Goal: Task Accomplishment & Management: Use online tool/utility

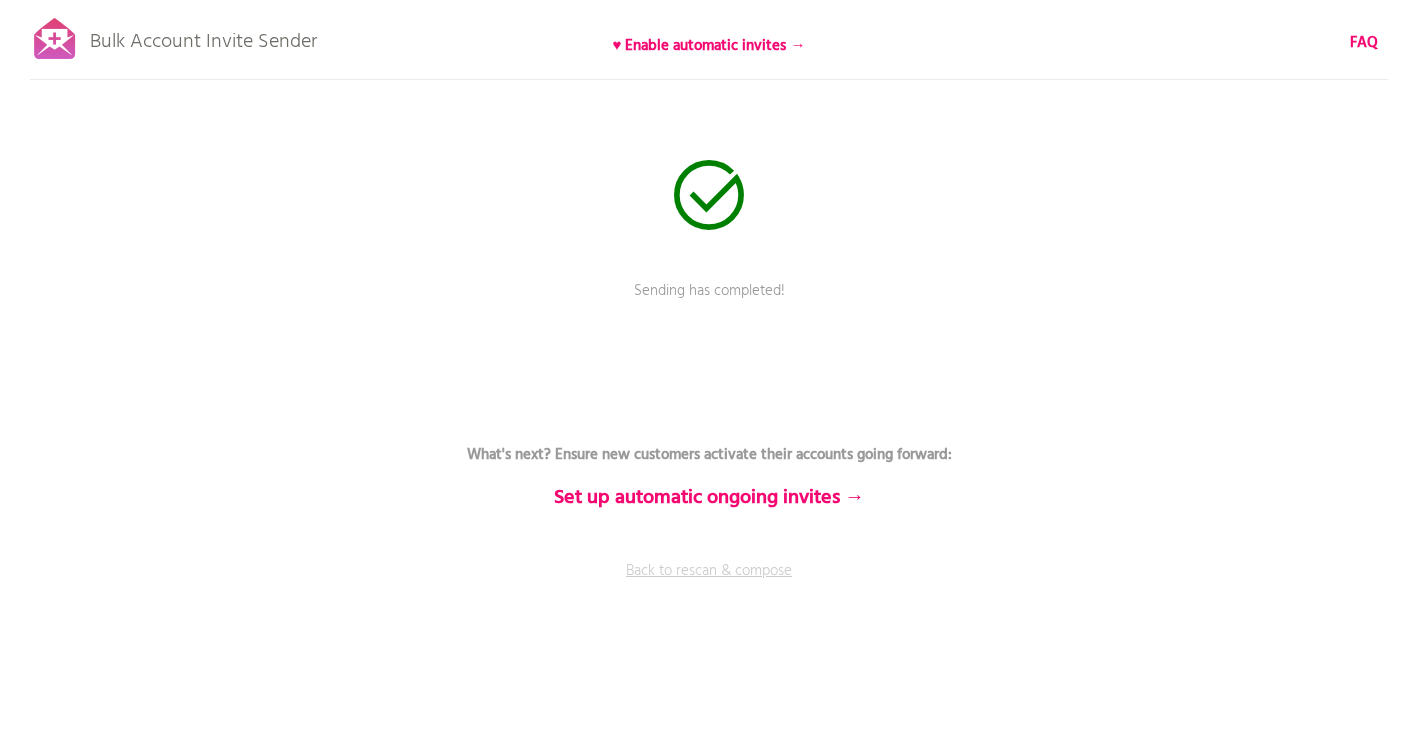
click at [730, 571] on link "Back to rescan & compose" at bounding box center [709, 585] width 600 height 50
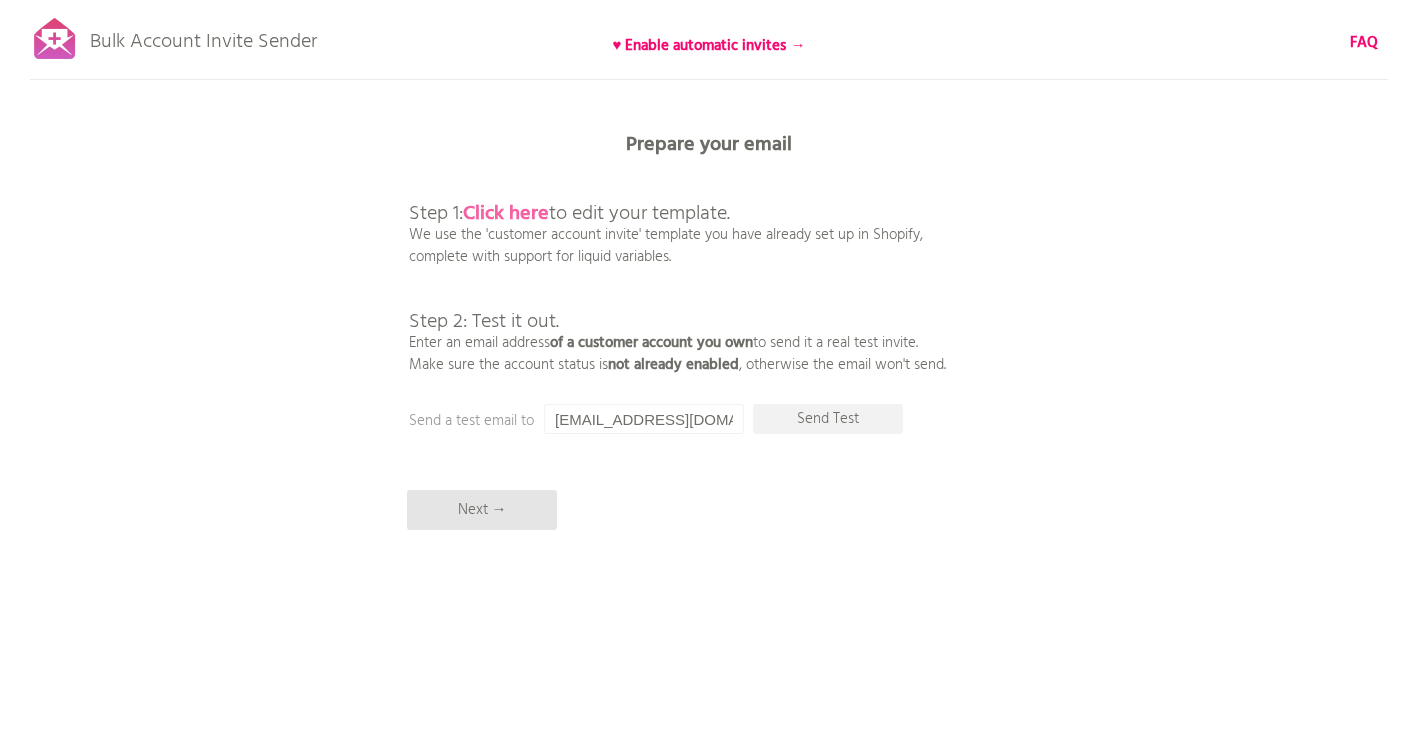
click at [520, 210] on b "Click here" at bounding box center [506, 214] width 86 height 32
click at [491, 510] on p "Next →" at bounding box center [482, 510] width 150 height 40
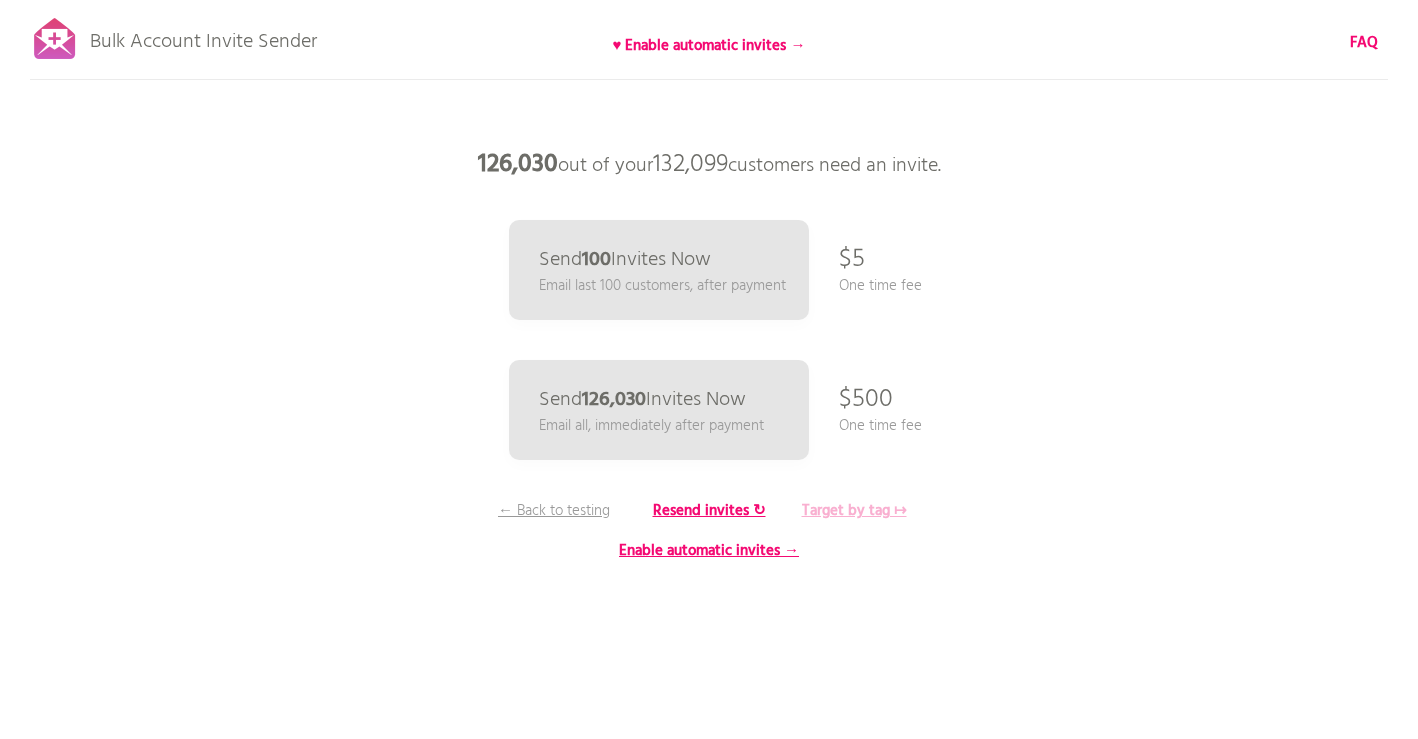
click at [862, 511] on b "Target by tag ↦" at bounding box center [854, 511] width 105 height 24
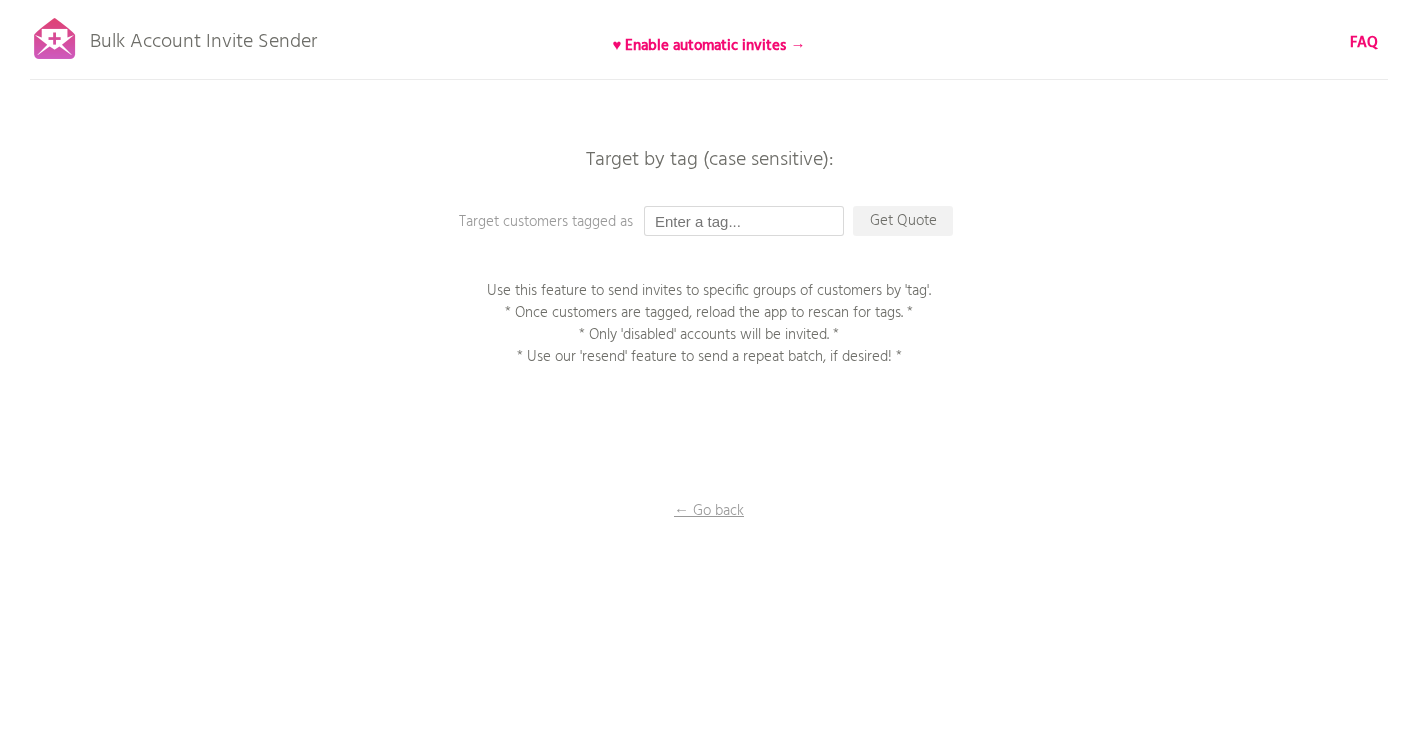
click at [692, 216] on input "text" at bounding box center [744, 221] width 200 height 30
click at [904, 223] on p "Get Quote" at bounding box center [903, 221] width 100 height 30
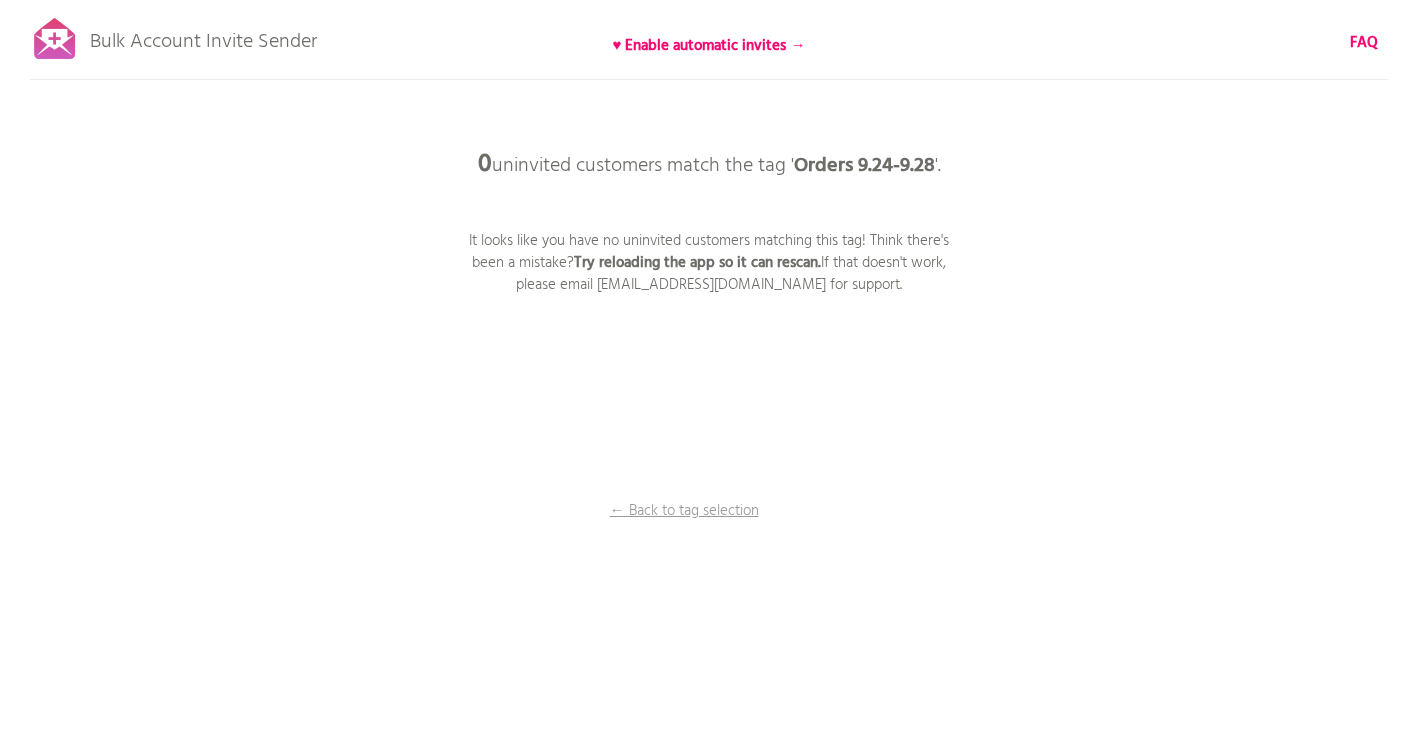
click at [232, 55] on p "Bulk Account Invite Sender" at bounding box center [203, 37] width 227 height 50
click at [698, 508] on p "← Back to tag selection" at bounding box center [684, 511] width 150 height 22
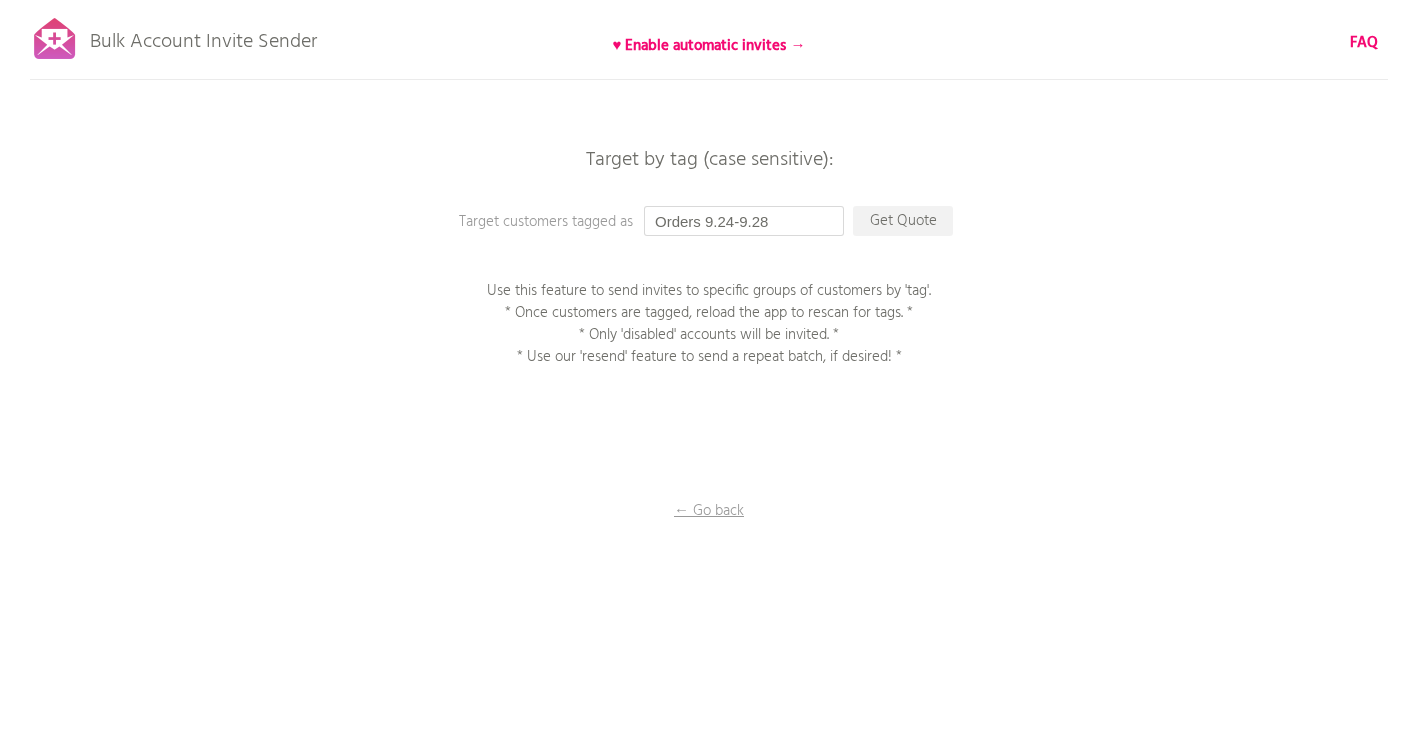
click at [809, 223] on input "Orders 9.24-9.28" at bounding box center [744, 221] width 200 height 30
click at [911, 227] on p "Get Quote" at bounding box center [903, 221] width 100 height 30
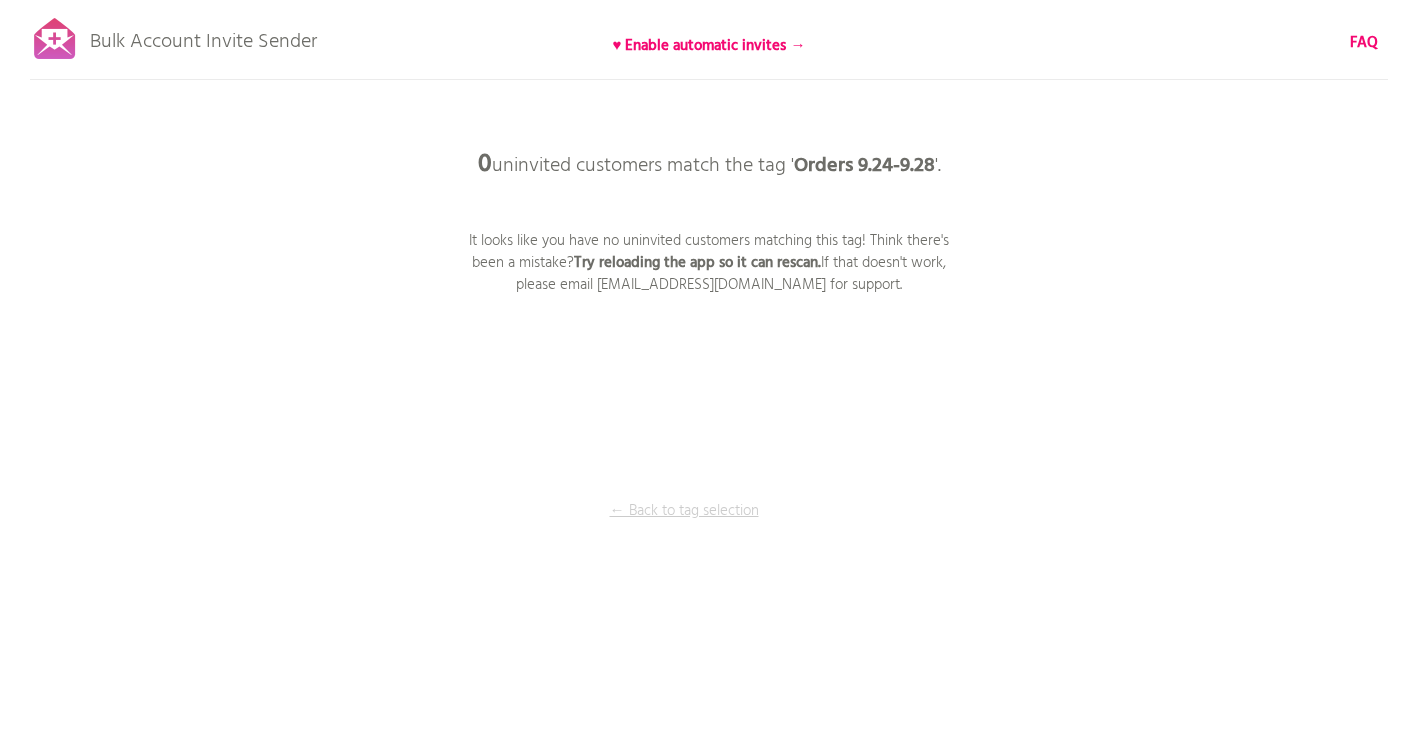
click at [686, 509] on p "← Back to tag selection" at bounding box center [684, 511] width 150 height 22
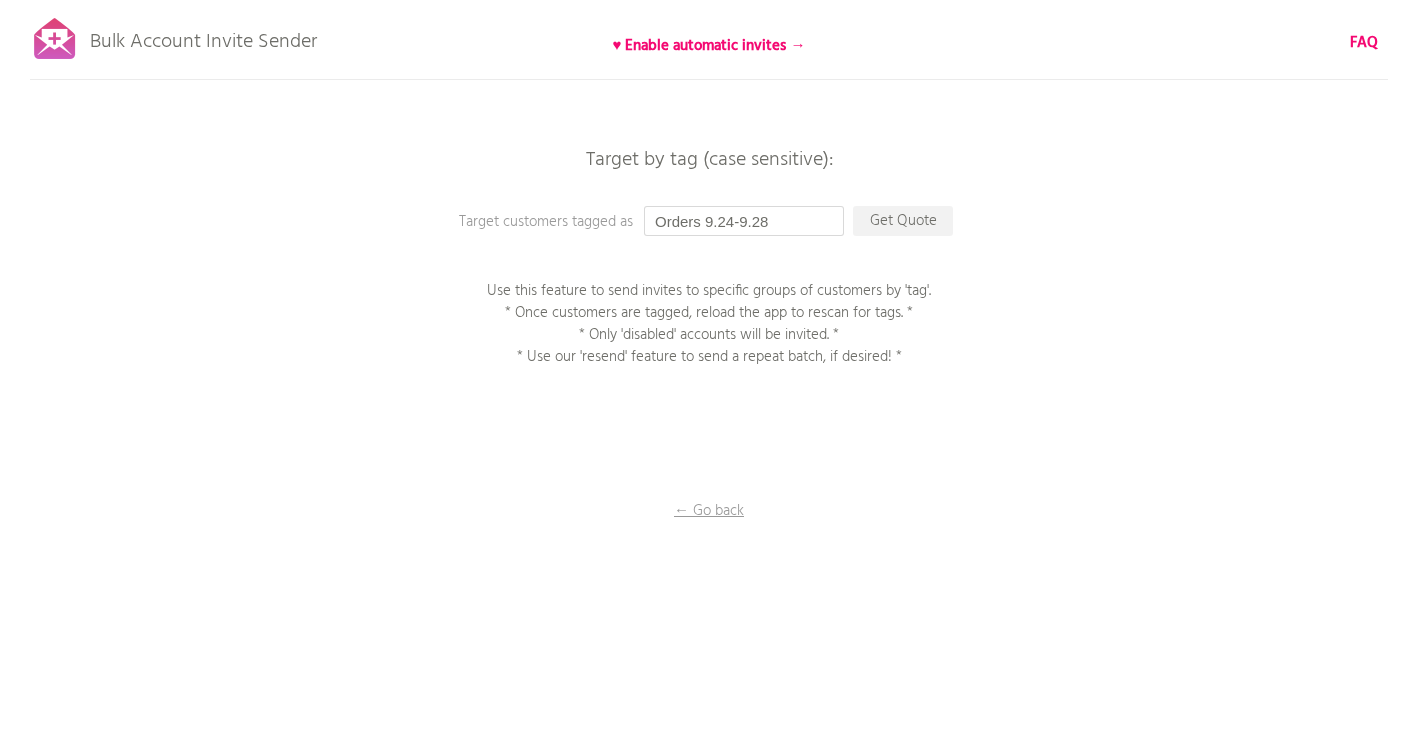
click at [710, 218] on input "Orders 9.24-9.28" at bounding box center [744, 221] width 200 height 30
drag, startPoint x: 706, startPoint y: 222, endPoint x: 848, endPoint y: 219, distance: 142.0
click at [848, 0] on div "Target by tag (case sensitive): Target customers tagged as Orders 9.24-9.28 Get…" at bounding box center [709, 0] width 1418 height 0
type input "Orders since 9.17"
click at [917, 217] on p "Get Quote" at bounding box center [903, 221] width 100 height 30
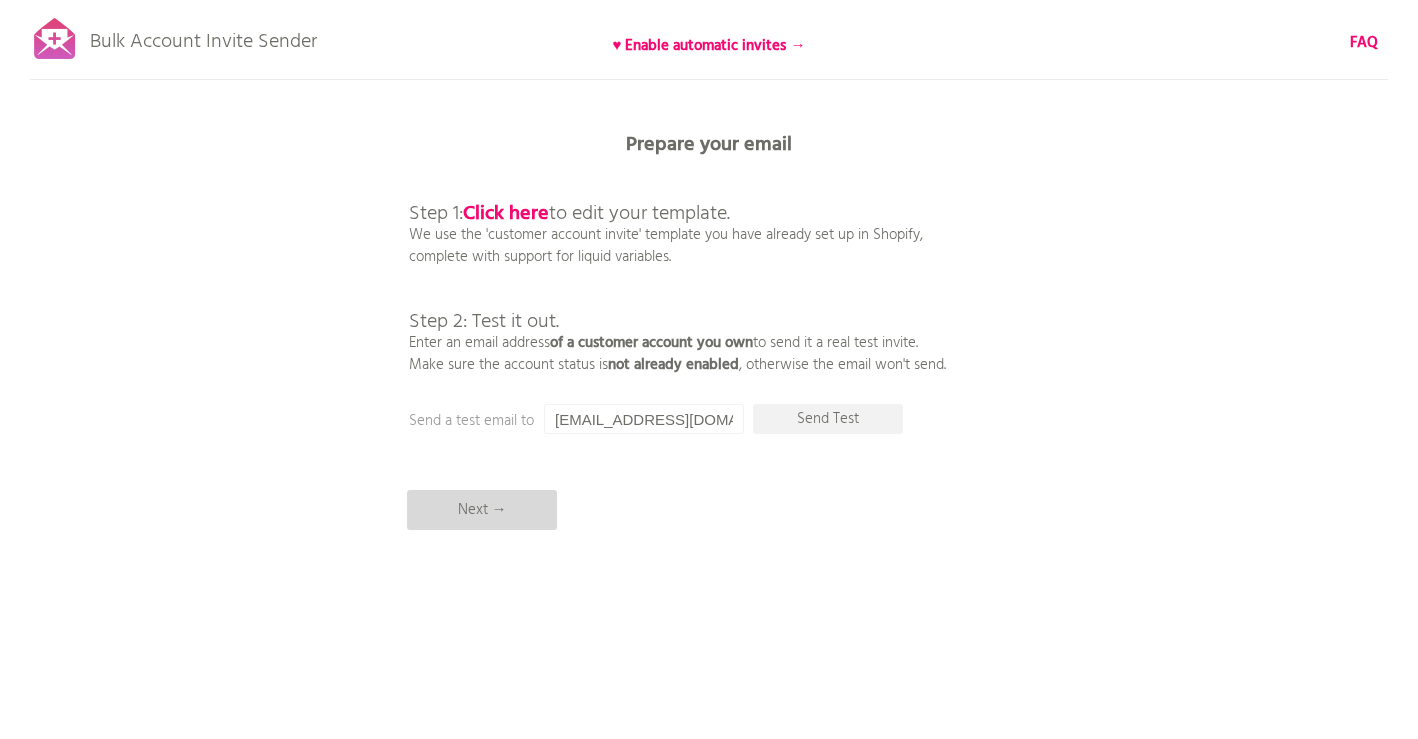
click at [492, 507] on p "Next →" at bounding box center [482, 510] width 150 height 40
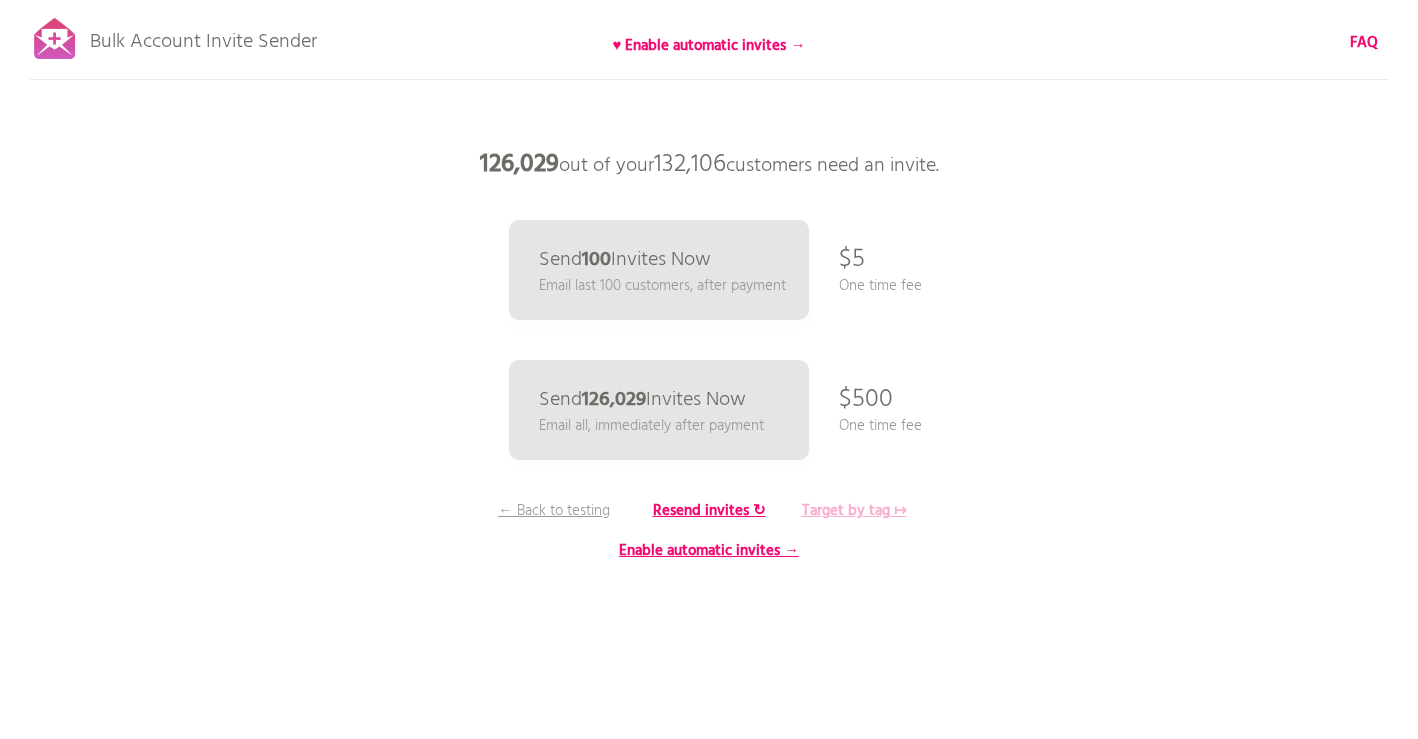
click at [853, 508] on b "Target by tag ↦" at bounding box center [854, 511] width 105 height 24
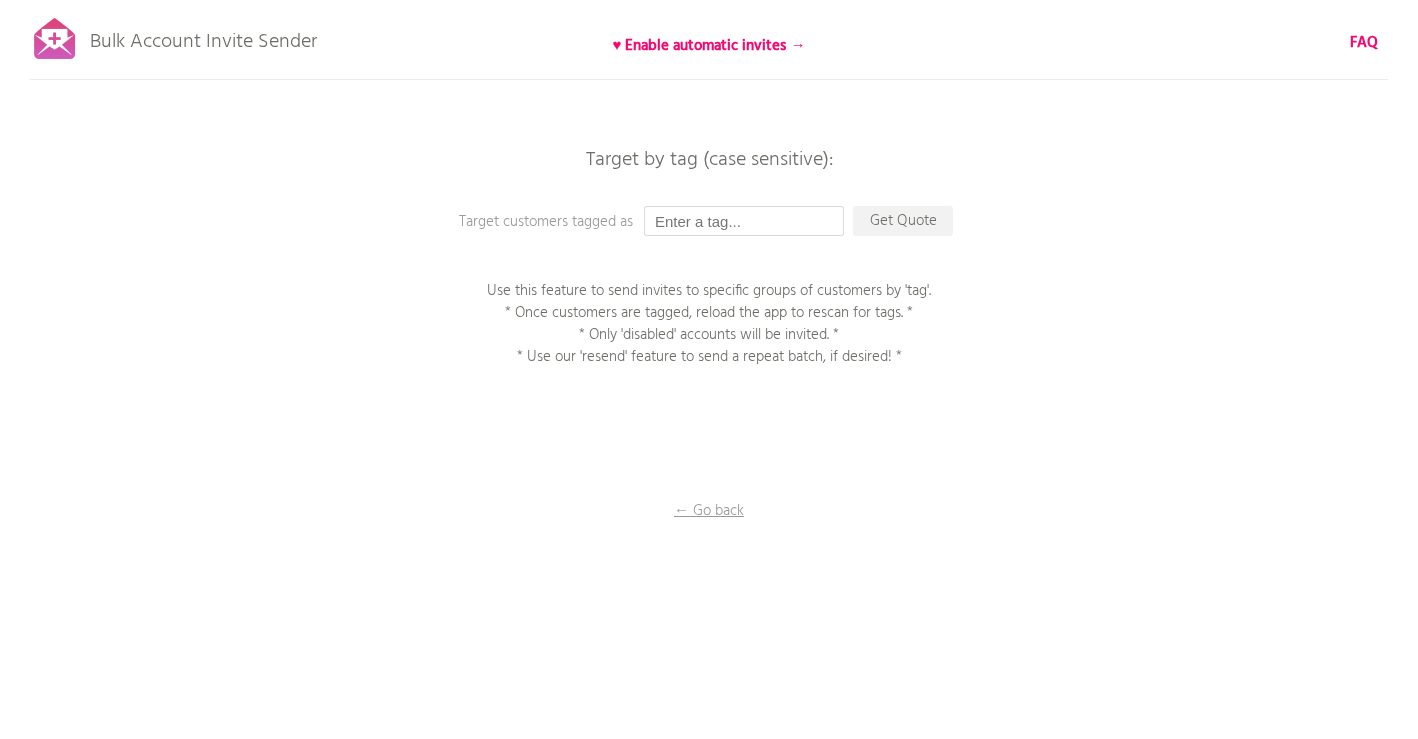
click at [681, 219] on input "text" at bounding box center [744, 221] width 200 height 30
type input "Orders since 9.17"
click at [903, 222] on p "Get Quote" at bounding box center [903, 221] width 100 height 30
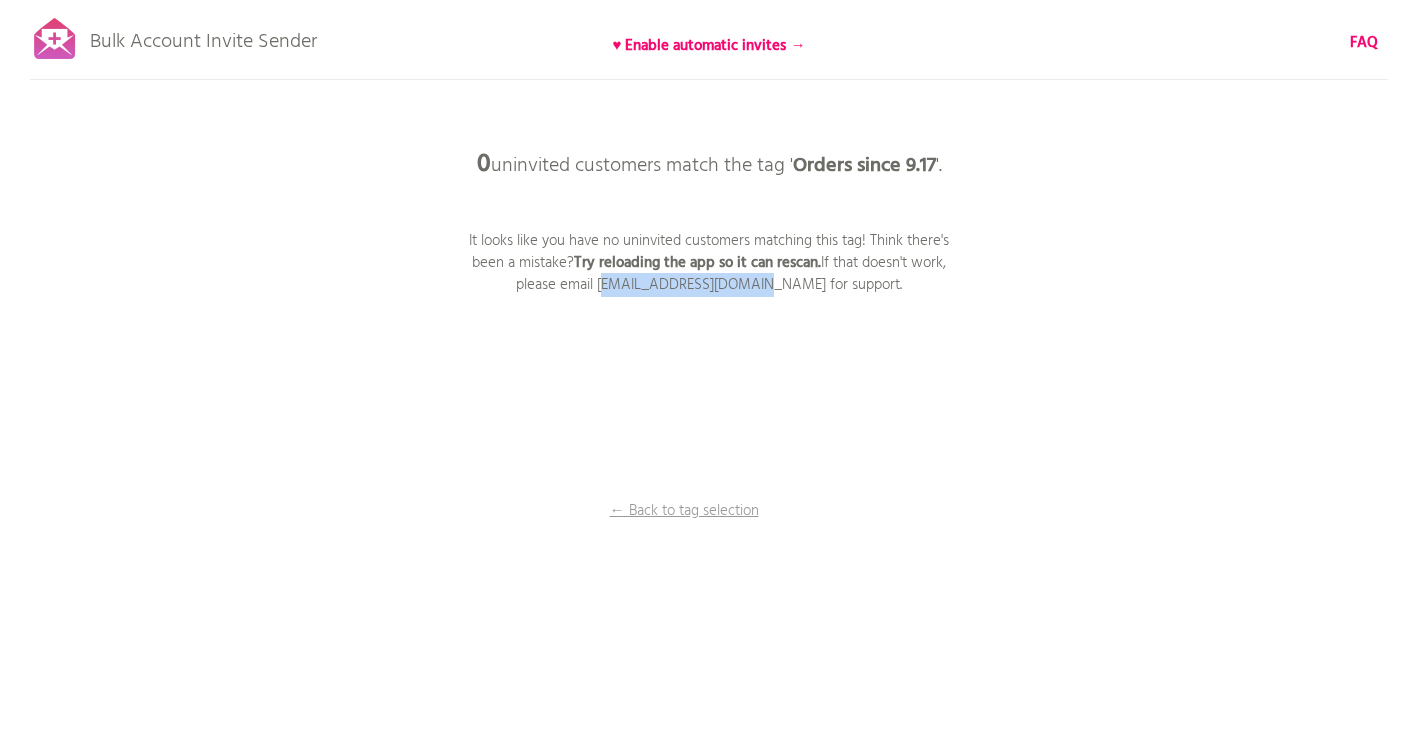
drag, startPoint x: 785, startPoint y: 286, endPoint x: 639, endPoint y: 292, distance: 146.1
click at [638, 291] on p "It looks like you have no uninvited customers matching this tag! Think there's …" at bounding box center [709, 263] width 500 height 66
copy p "[EMAIL_ADDRESS][DOMAIN_NAME]"
